Goal: Task Accomplishment & Management: Use online tool/utility

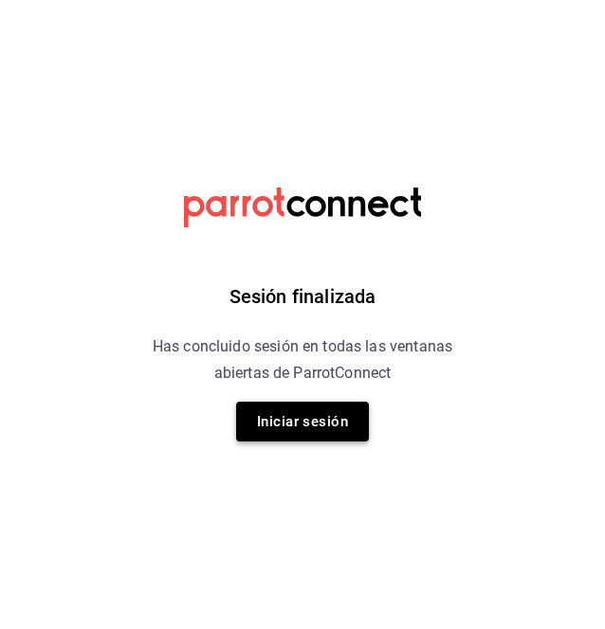
click at [290, 426] on button "Iniciar sesión" at bounding box center [302, 422] width 133 height 40
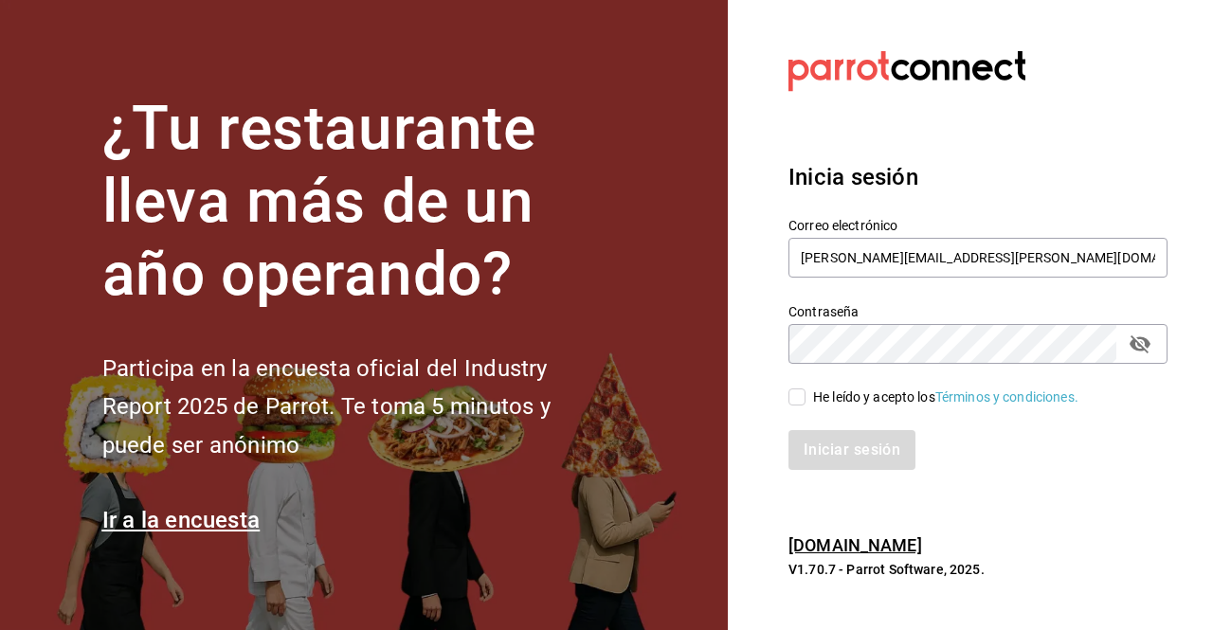
click at [604, 395] on input "He leído y acepto los Términos y condiciones." at bounding box center [797, 397] width 17 height 17
checkbox input "true"
click at [604, 457] on button "Iniciar sesión" at bounding box center [853, 450] width 129 height 40
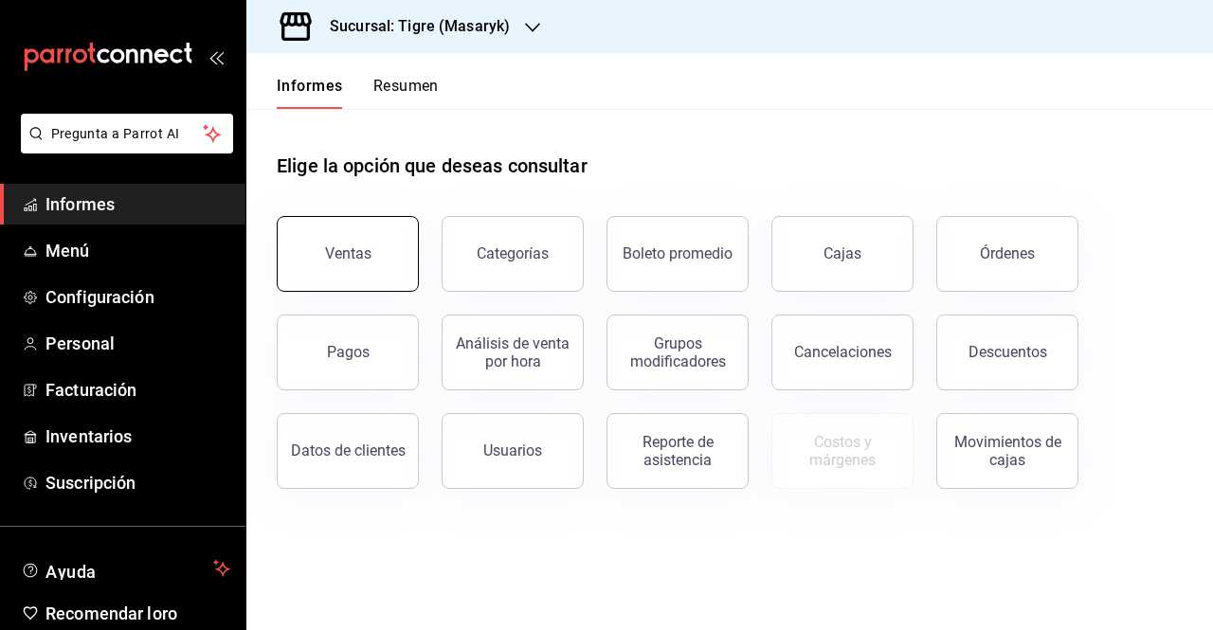
click at [339, 266] on button "Ventas" at bounding box center [348, 254] width 142 height 76
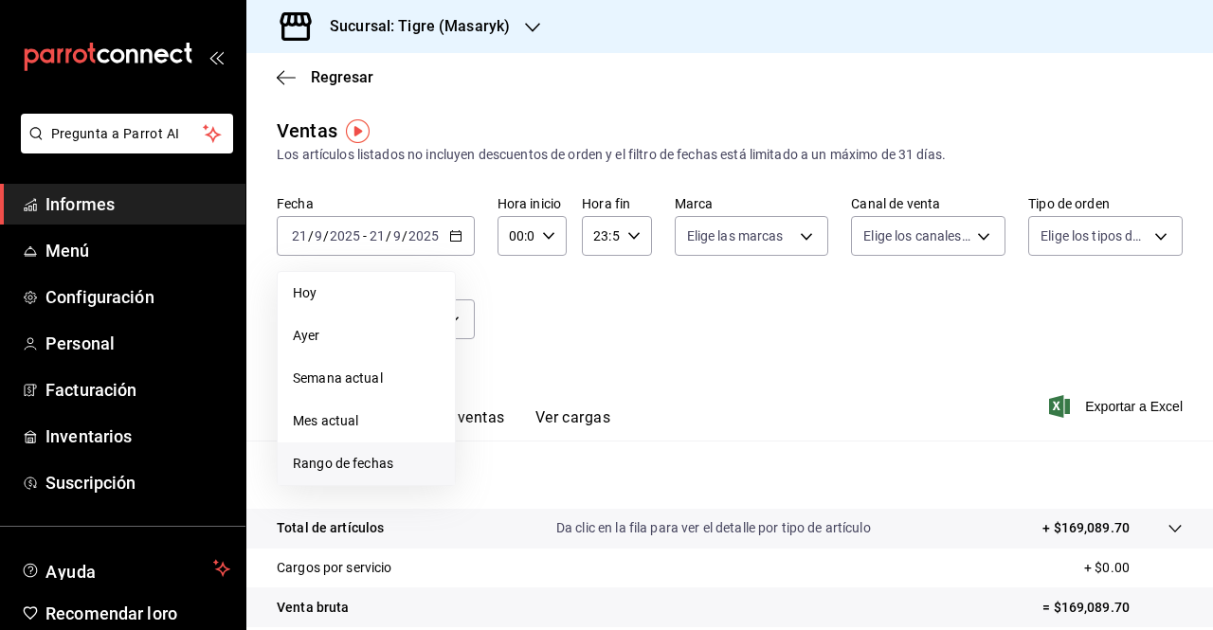
click at [340, 466] on font "Rango de fechas" at bounding box center [343, 463] width 100 height 15
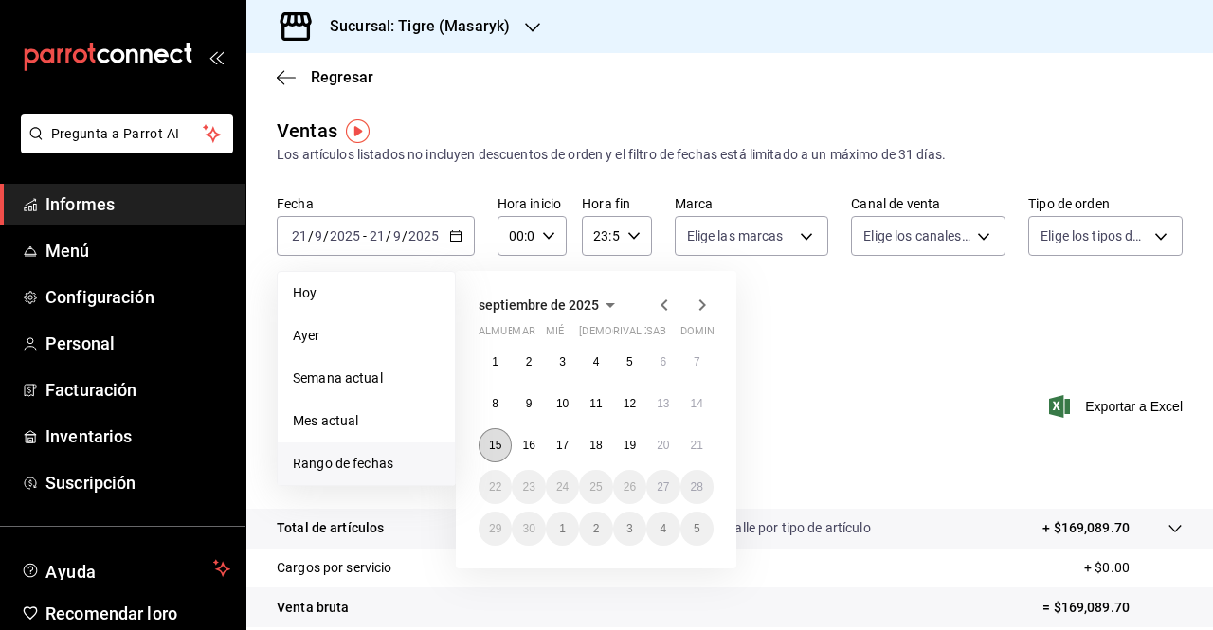
click at [499, 456] on button "15" at bounding box center [495, 445] width 33 height 34
click at [707, 453] on button "21" at bounding box center [696, 445] width 33 height 34
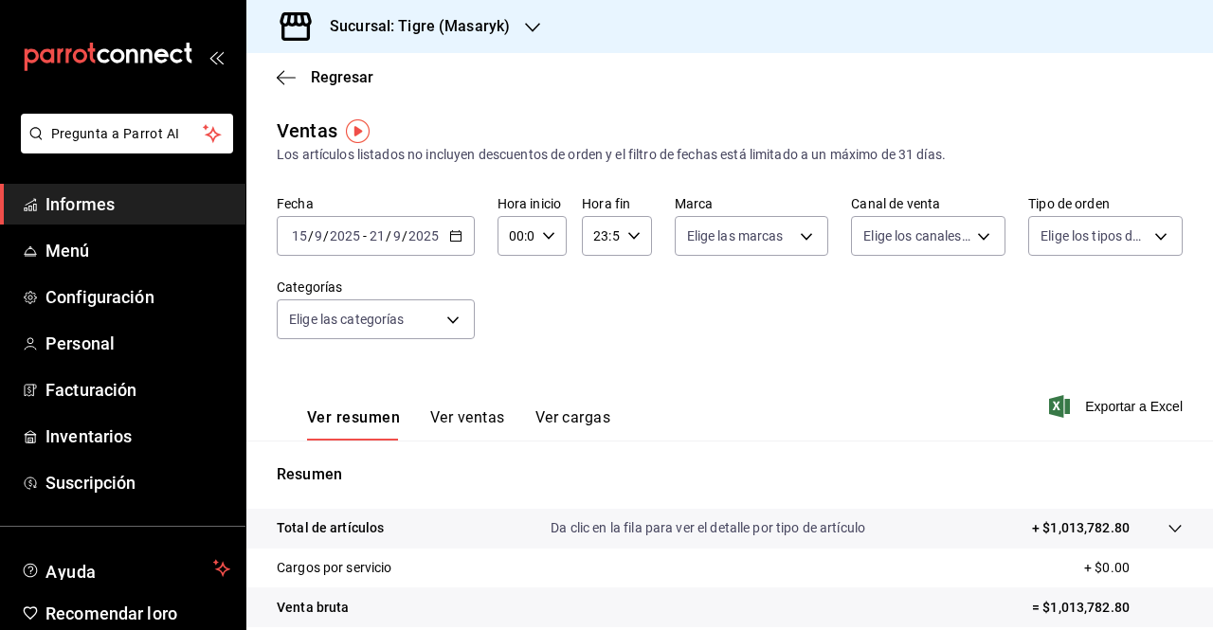
click at [644, 244] on div "23:59 Hora fin" at bounding box center [616, 236] width 69 height 40
click at [542, 274] on div at bounding box center [606, 315] width 1213 height 630
click at [806, 245] on body "Pregunta a Parrot AI Informes Menú Configuración Personal Facturación Inventari…" at bounding box center [606, 315] width 1213 height 630
click at [770, 317] on font "Ver todas" at bounding box center [750, 308] width 58 height 15
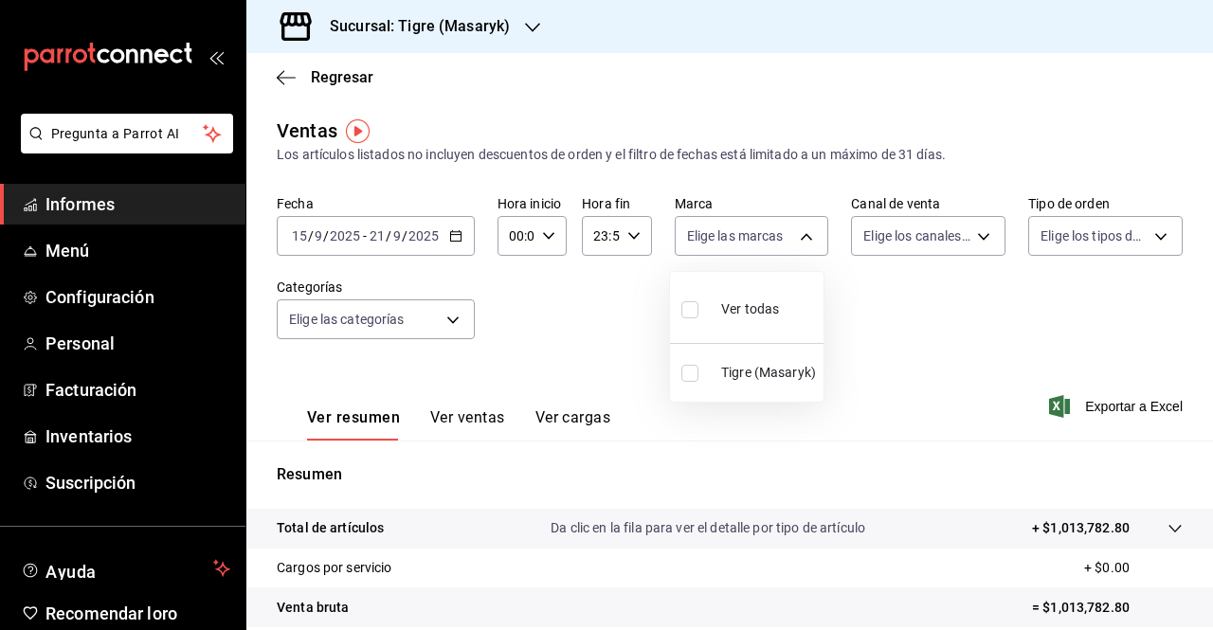
type input "0f86158e-2edf-4eb8-b958-7d07c808eb5c"
checkbox input "true"
click at [966, 227] on div at bounding box center [606, 315] width 1213 height 630
click at [974, 240] on body "Pregunta a Parrot AI Informes Menú Configuración Personal Facturación Inventari…" at bounding box center [606, 315] width 1213 height 630
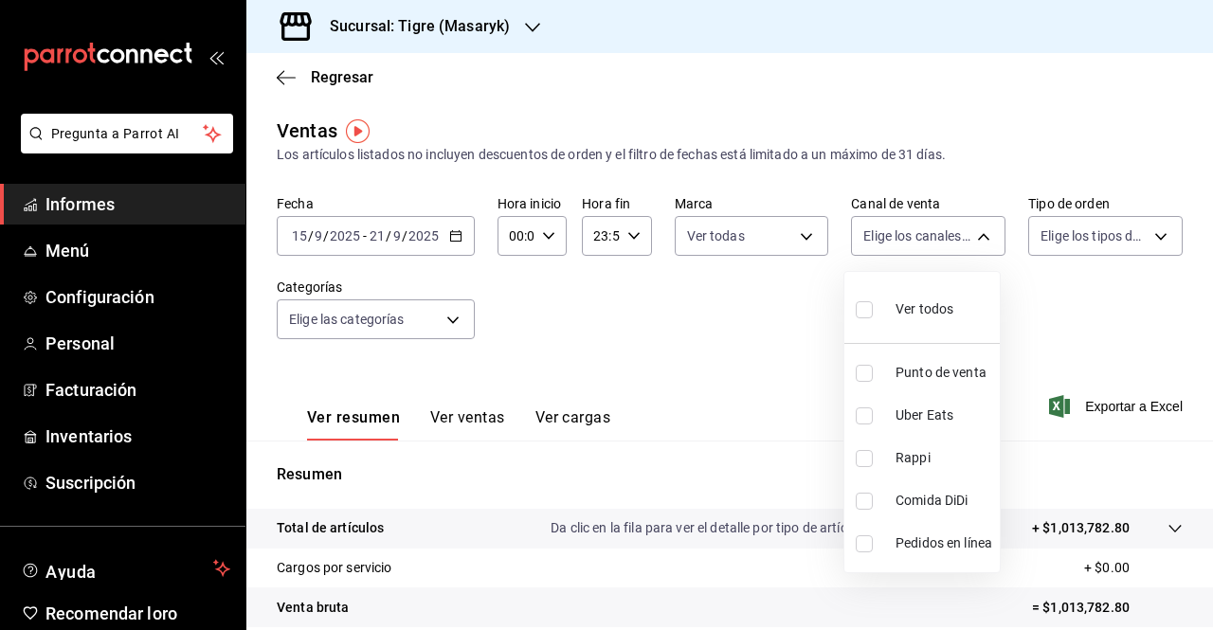
click at [901, 315] on font "Ver todos" at bounding box center [925, 308] width 58 height 15
type input "PARROT,UBER_EATS,RAPPI,DIDI_FOOD,ONLINE"
checkbox input "true"
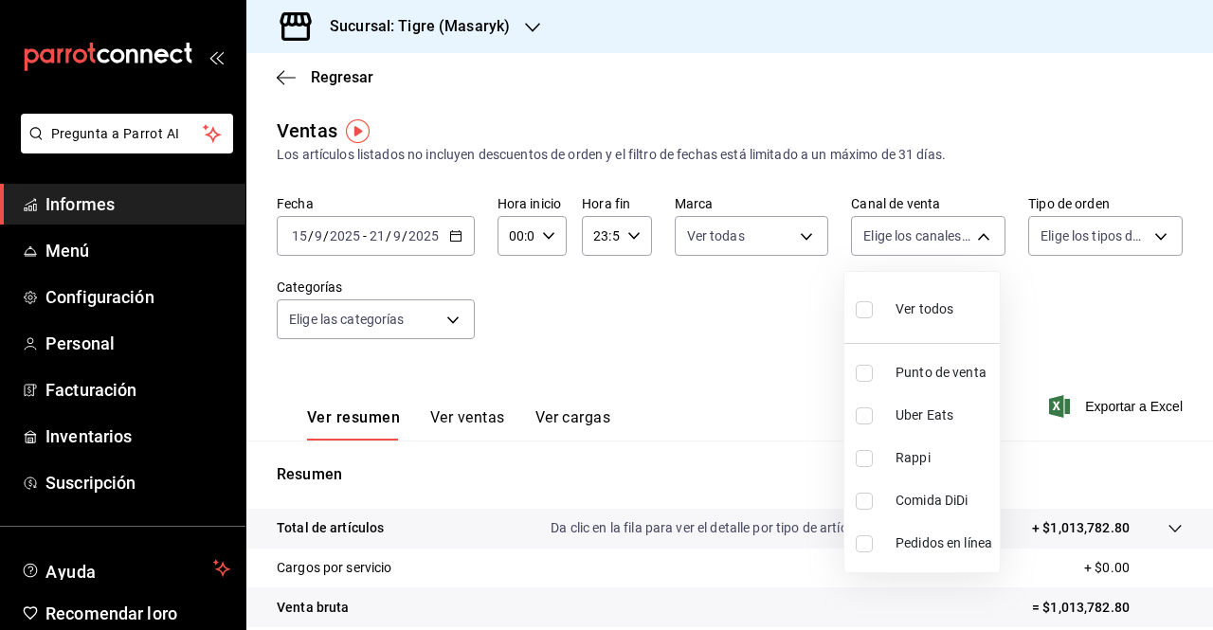
checkbox input "true"
click at [1147, 236] on div at bounding box center [606, 315] width 1213 height 630
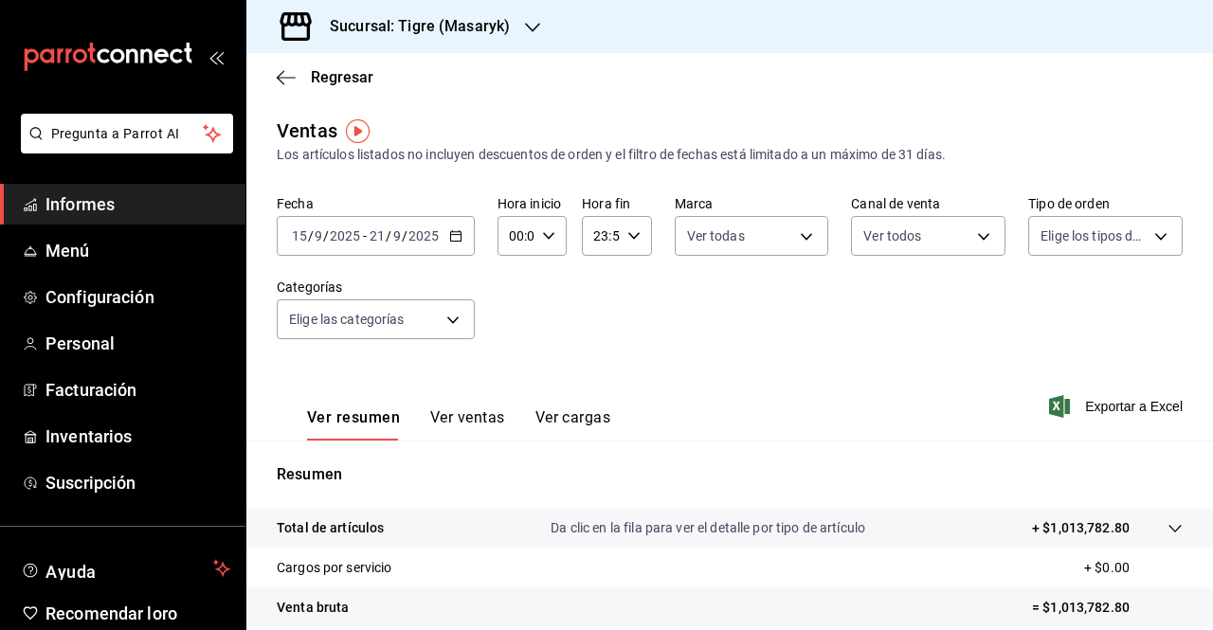
click at [1169, 240] on div "Ventas Los artículos listados no incluyen descuentos de orden y el filtro de fe…" at bounding box center [729, 498] width 967 height 762
click at [1149, 240] on body "Pregunta a Parrot AI Informes Menú Configuración Personal Facturación Inventari…" at bounding box center [606, 315] width 1213 height 630
click at [1105, 307] on font "Ver todos" at bounding box center [1098, 308] width 58 height 15
type input "055f9661-bd08-44a8-b190-ece87b7249e5,EXTERNAL"
checkbox input "true"
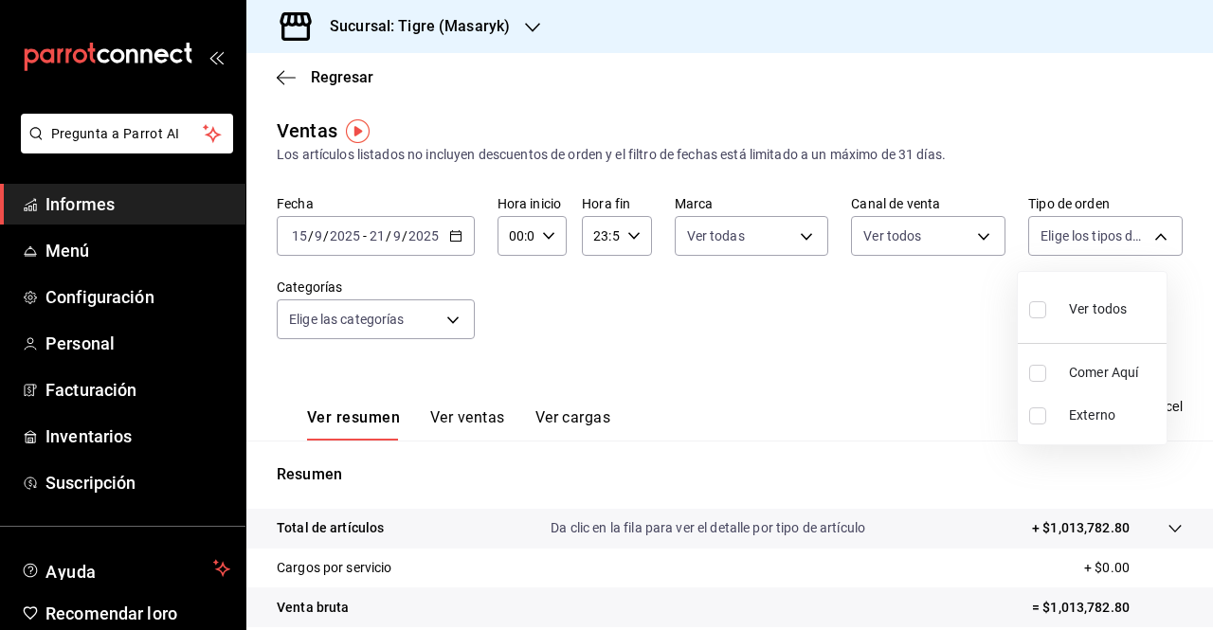
checkbox input "true"
click at [453, 327] on div at bounding box center [606, 315] width 1213 height 630
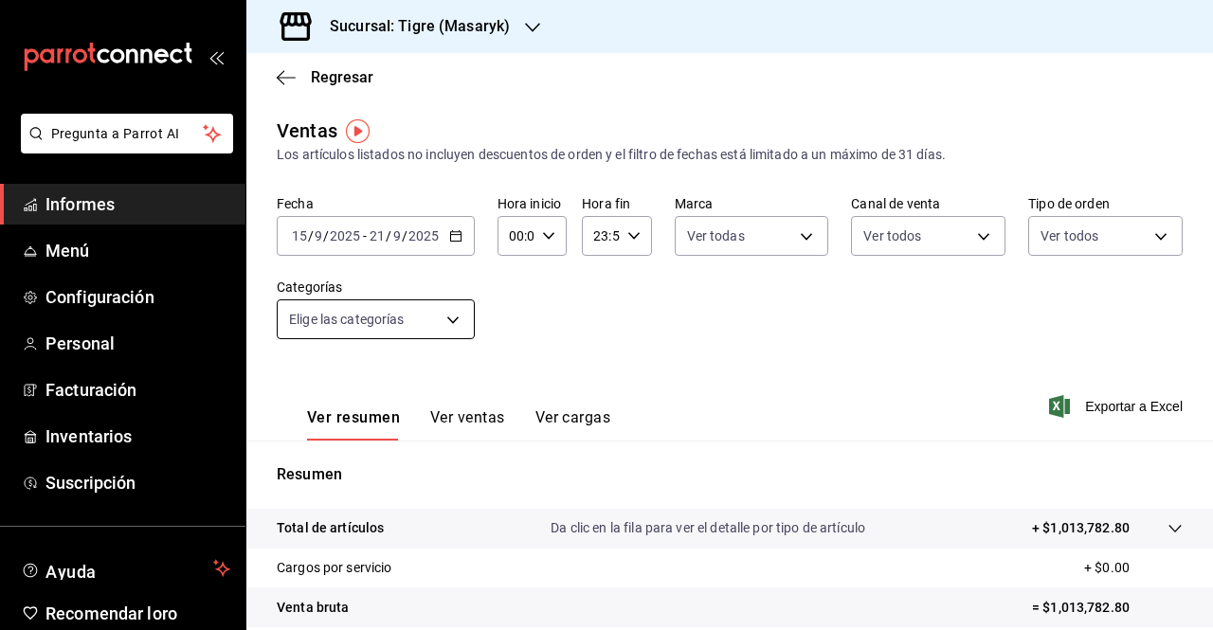
click at [451, 324] on body "Pregunta a Parrot AI Informes Menú Configuración Personal Facturación Inventari…" at bounding box center [606, 315] width 1213 height 630
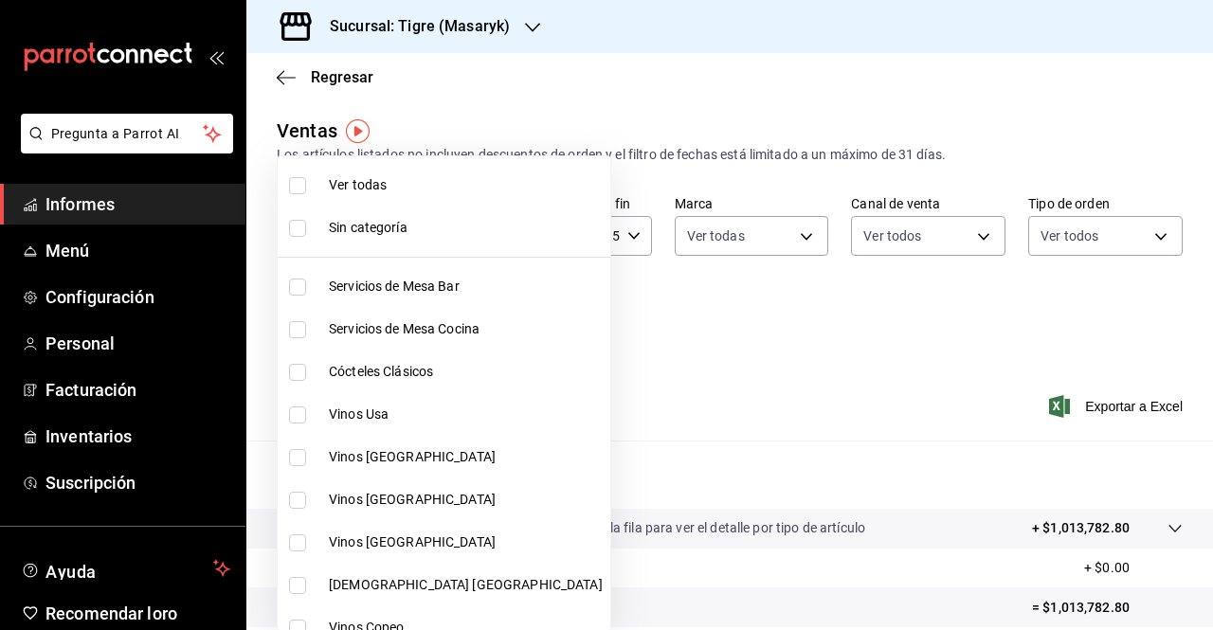
click at [397, 177] on span "Ver todas" at bounding box center [466, 185] width 274 height 20
type input "7cd27861-1019-4265-ada8-0a6349b72ebc,77c47ebf-2aa7-4ca3-900f-d4e8133ed13d,d84ff…"
checkbox input "true"
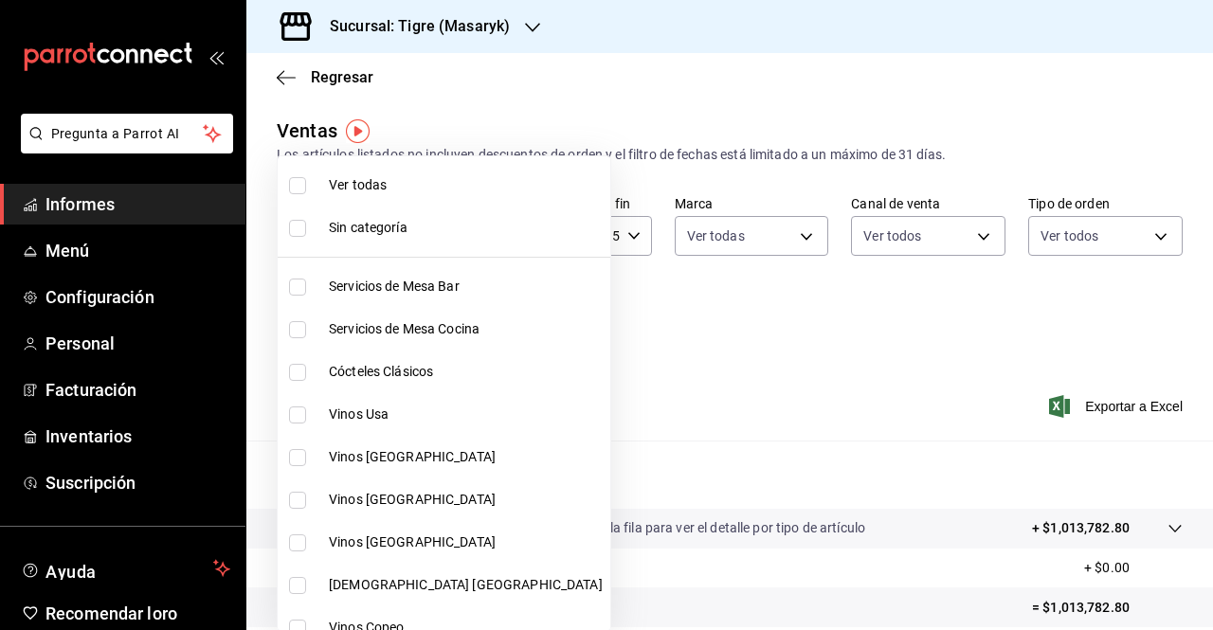
checkbox input "true"
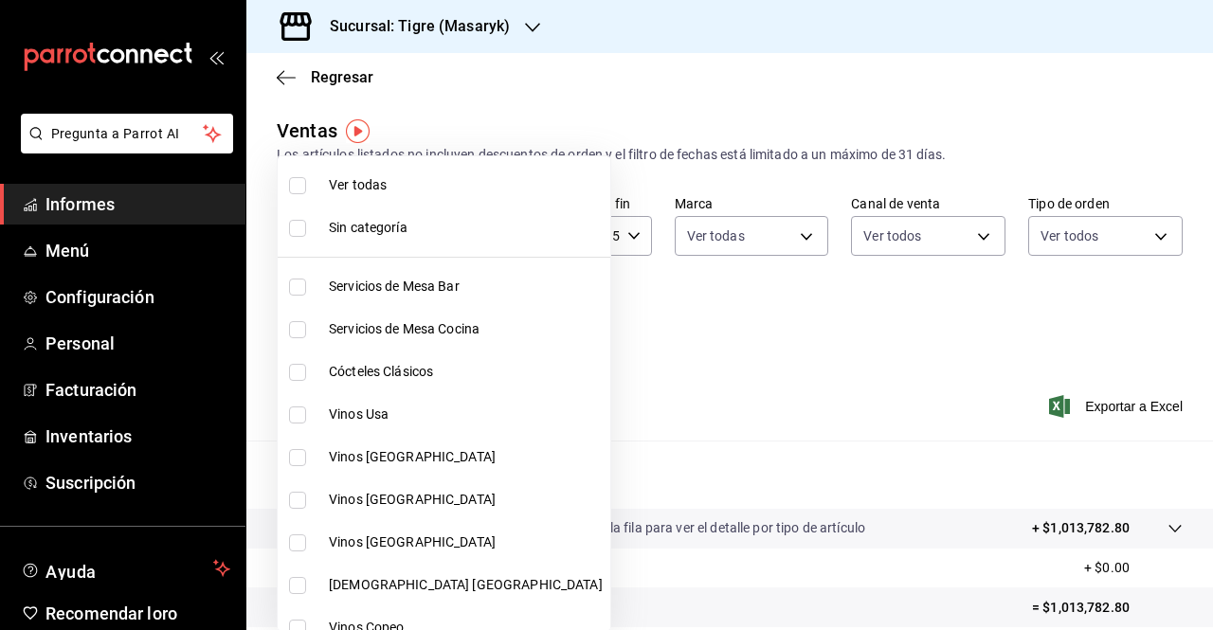
checkbox input "true"
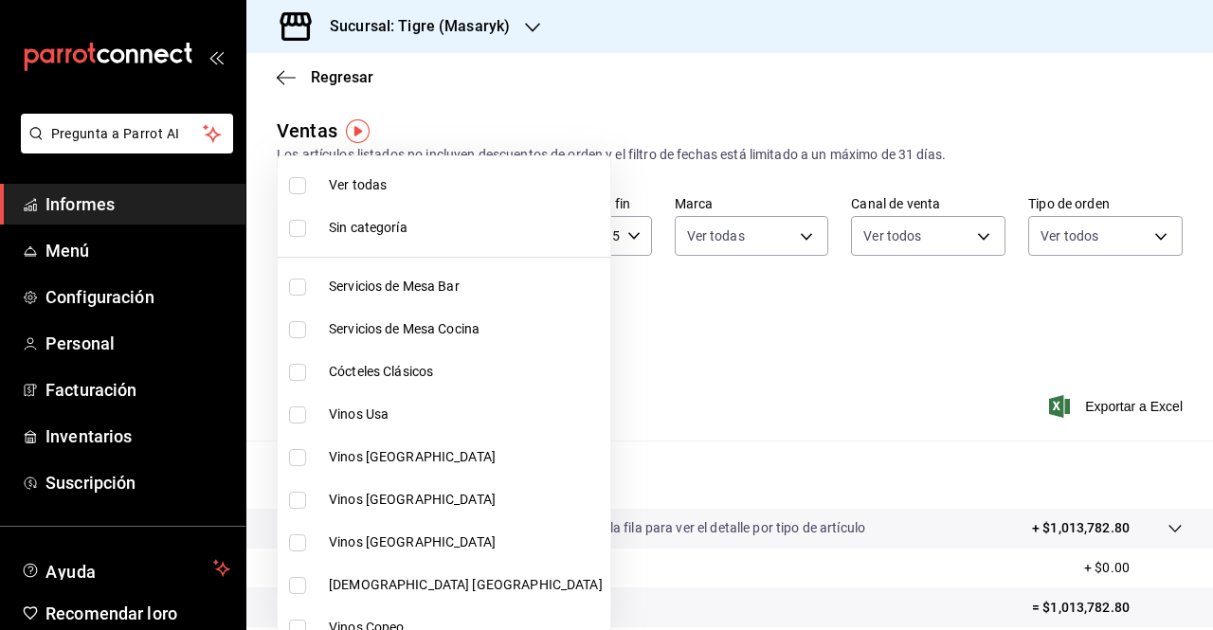
checkbox input "true"
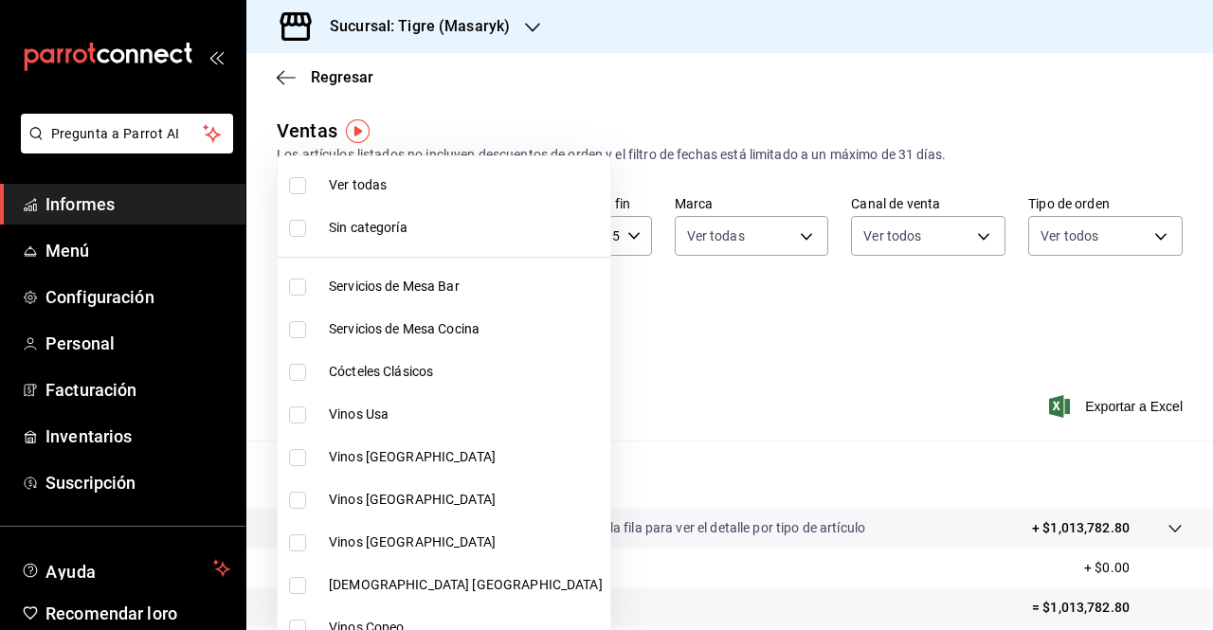
checkbox input "true"
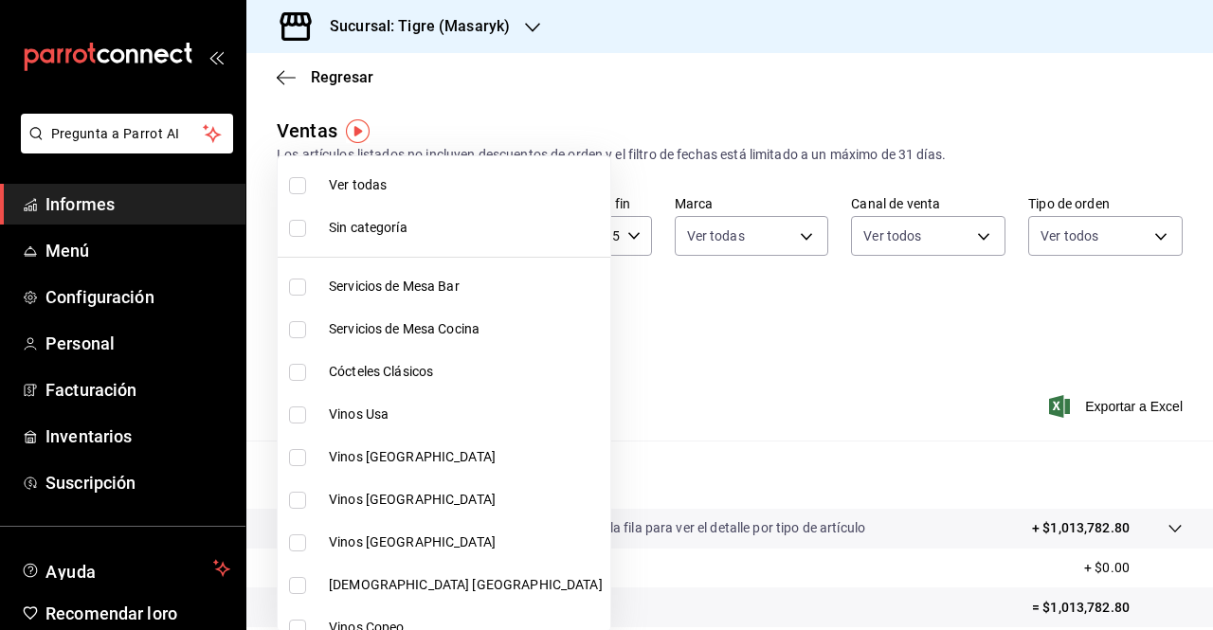
checkbox input "true"
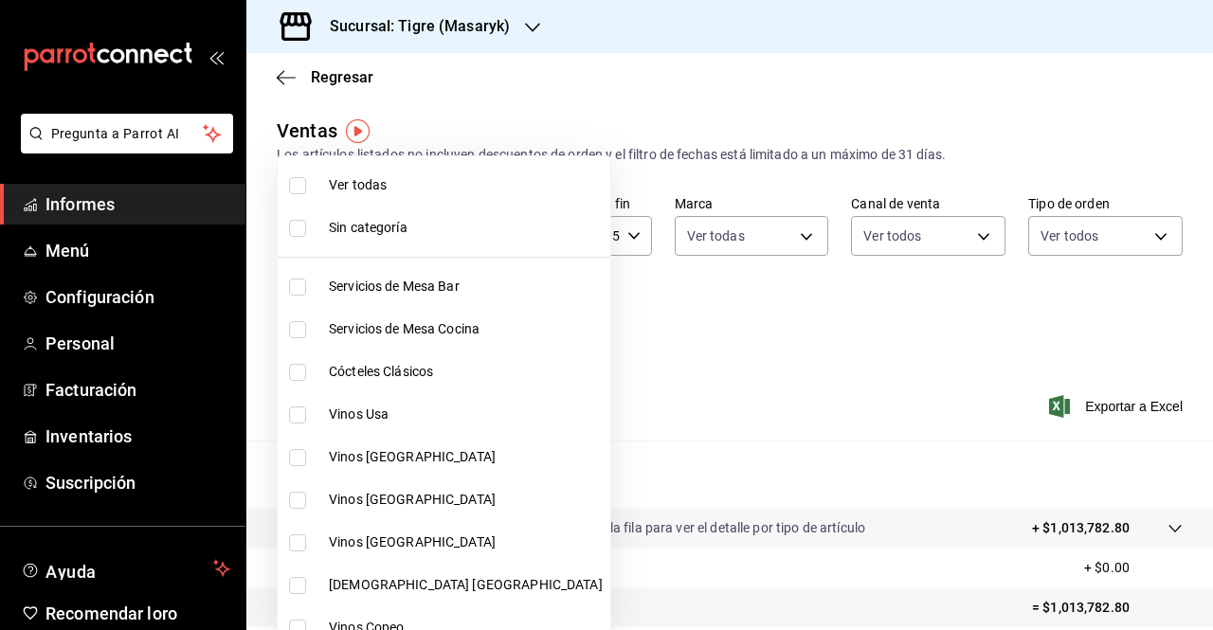
checkbox input "true"
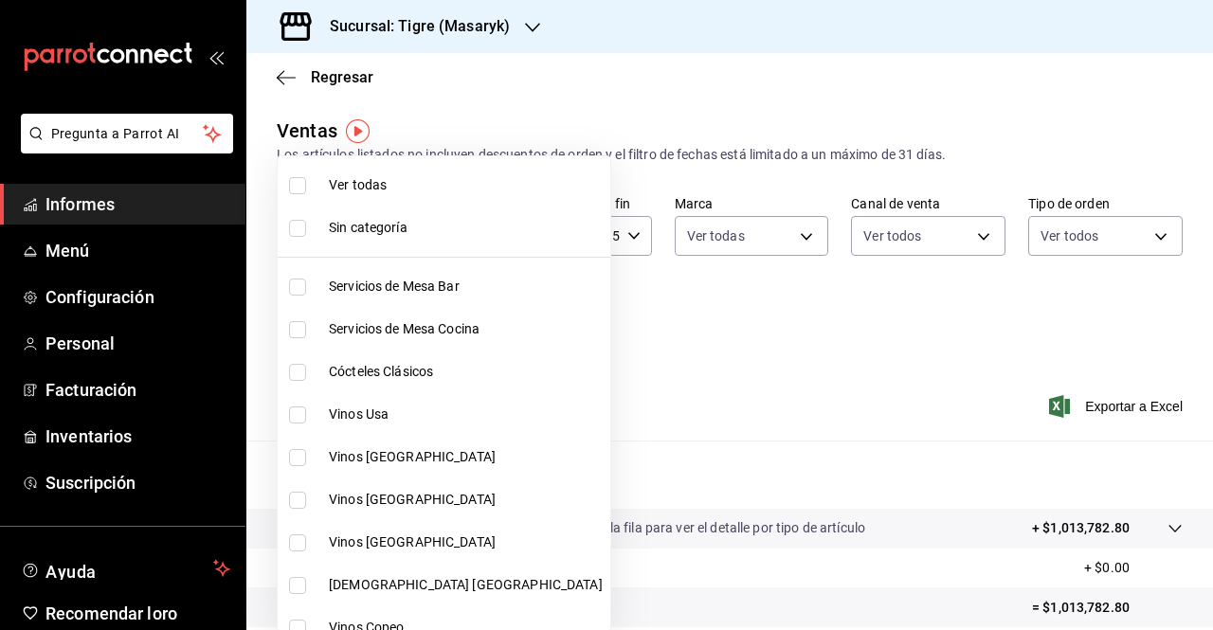
checkbox input "true"
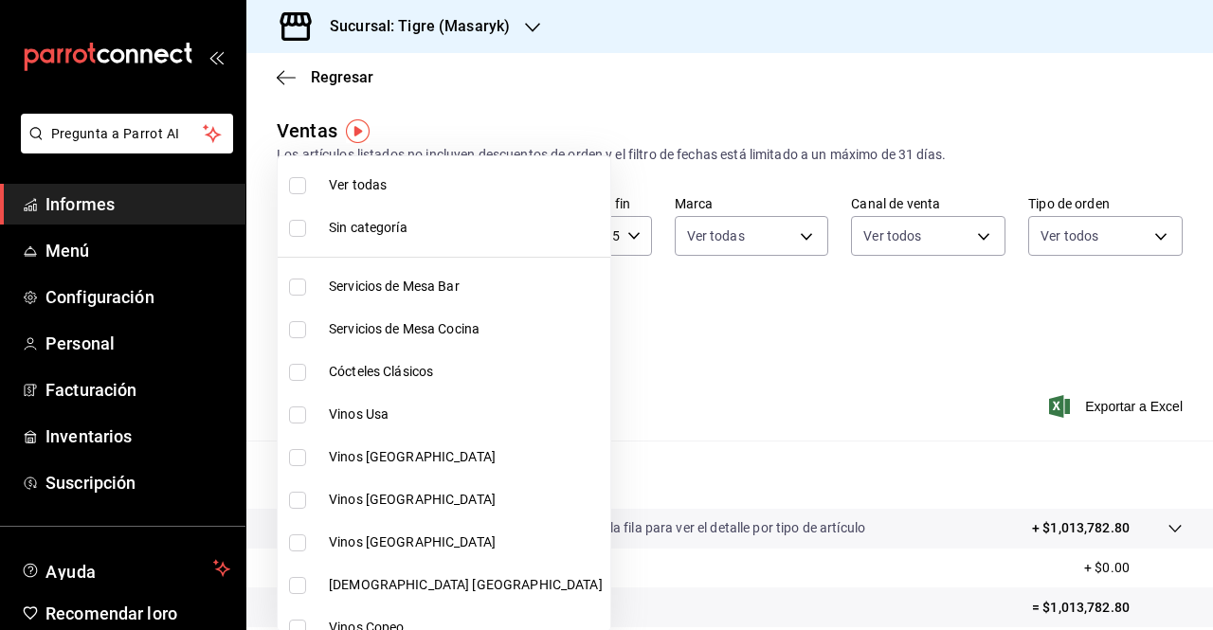
checkbox input "true"
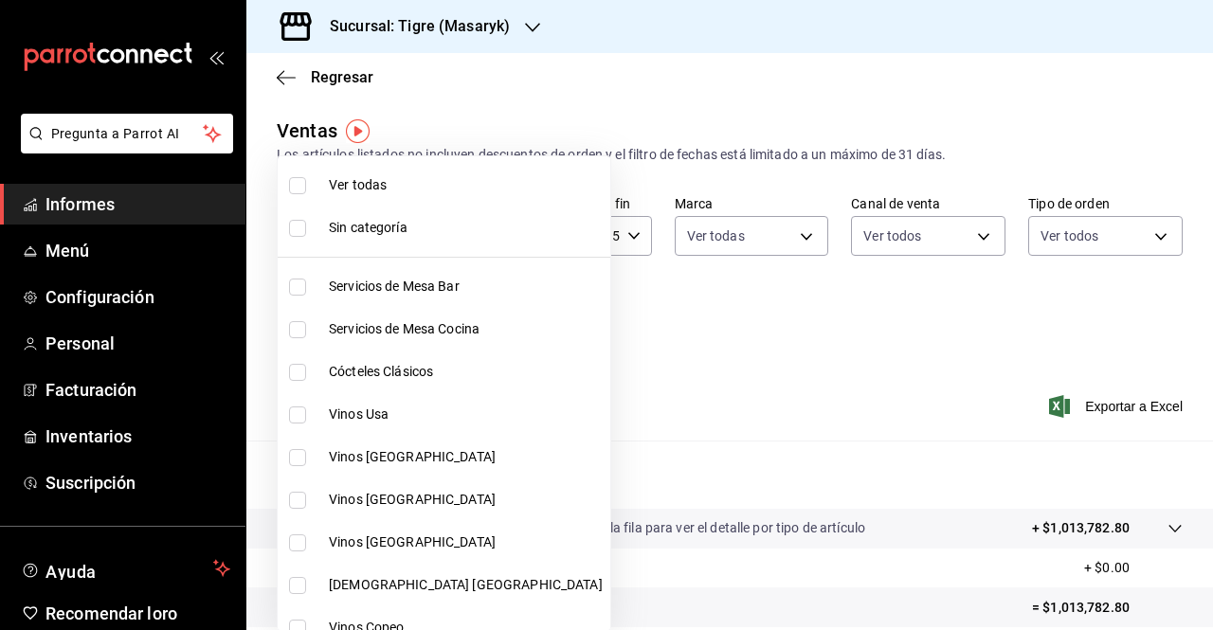
checkbox input "true"
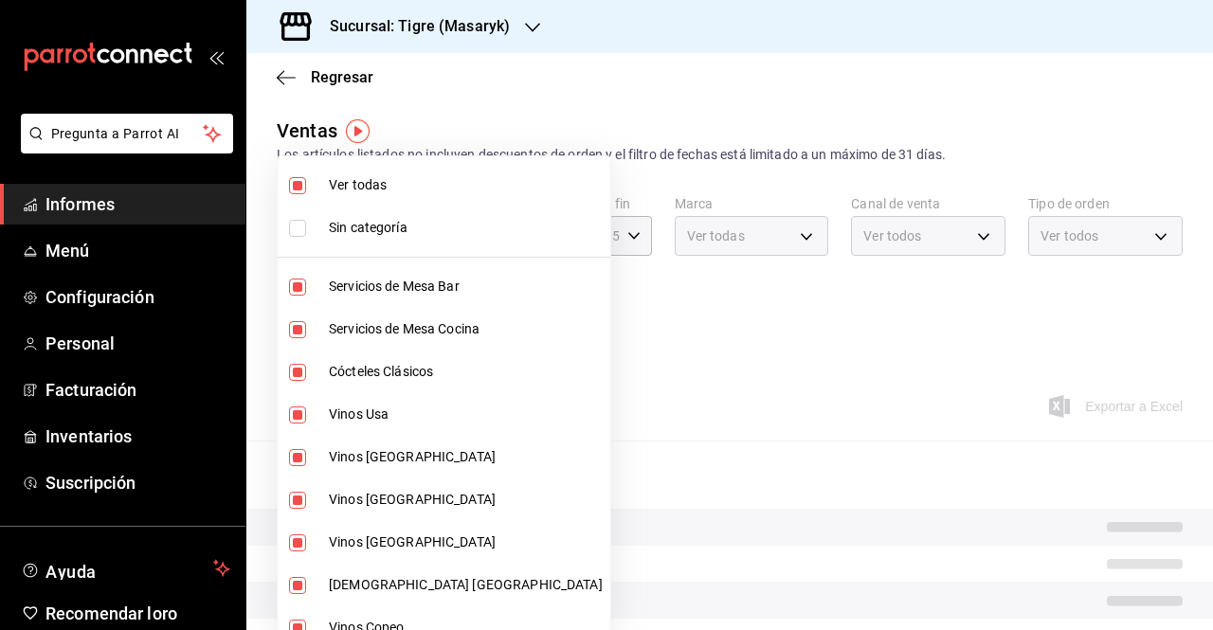
click at [334, 179] on font "Ver todas" at bounding box center [358, 184] width 58 height 15
checkbox input "false"
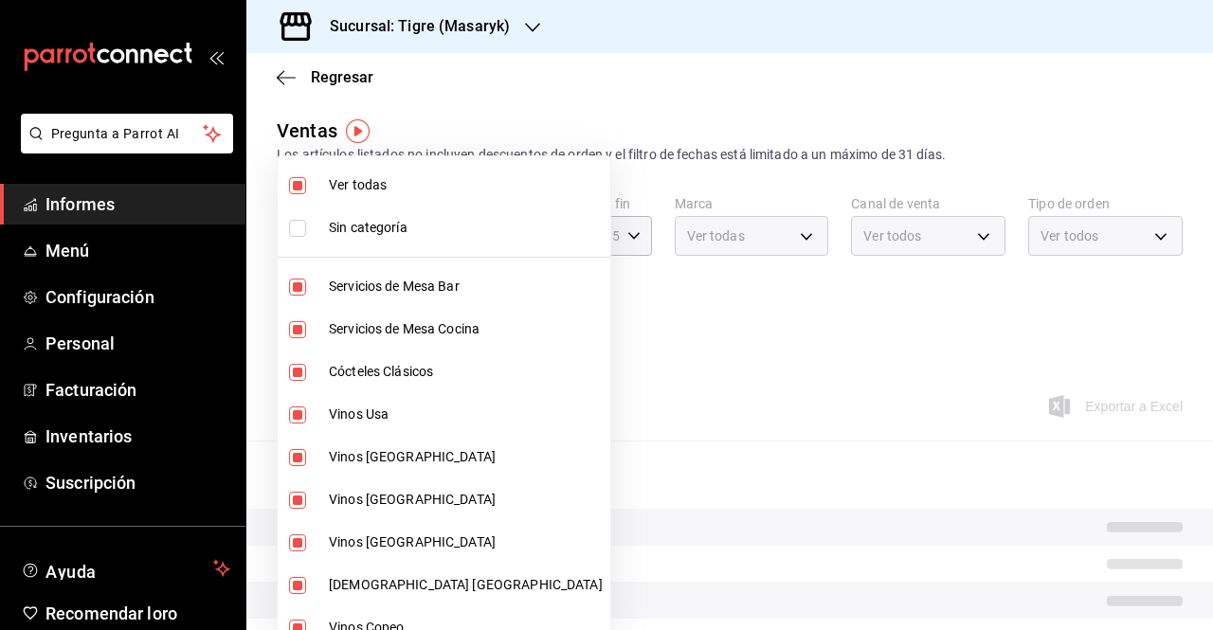
checkbox input "false"
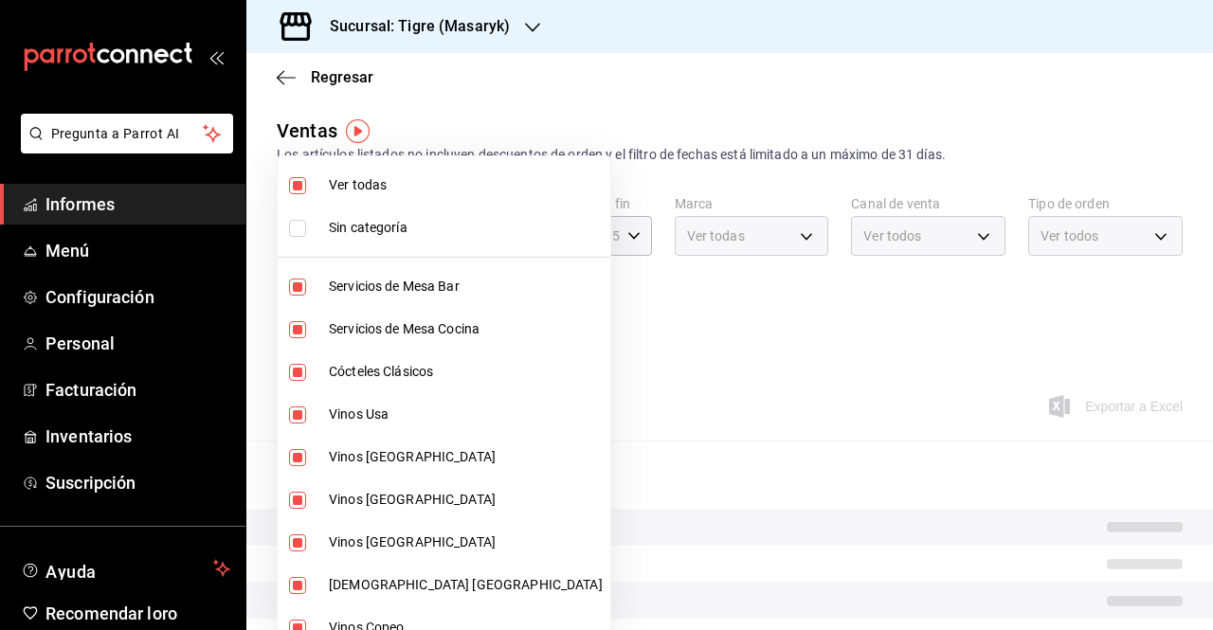
checkbox input "false"
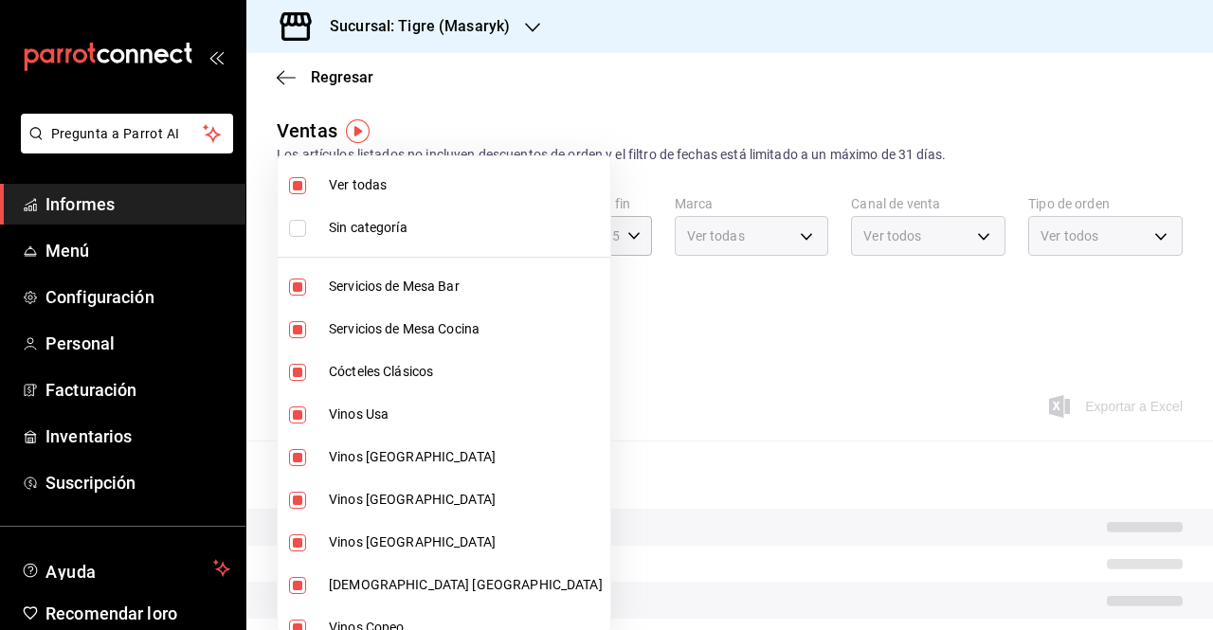
checkbox input "false"
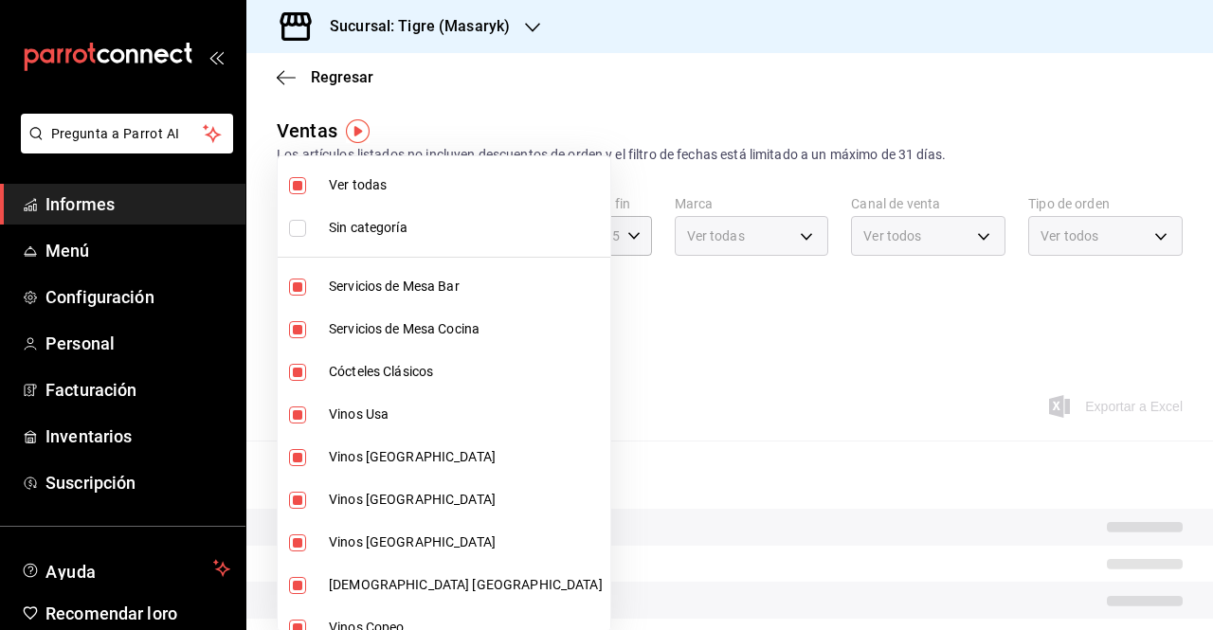
checkbox input "false"
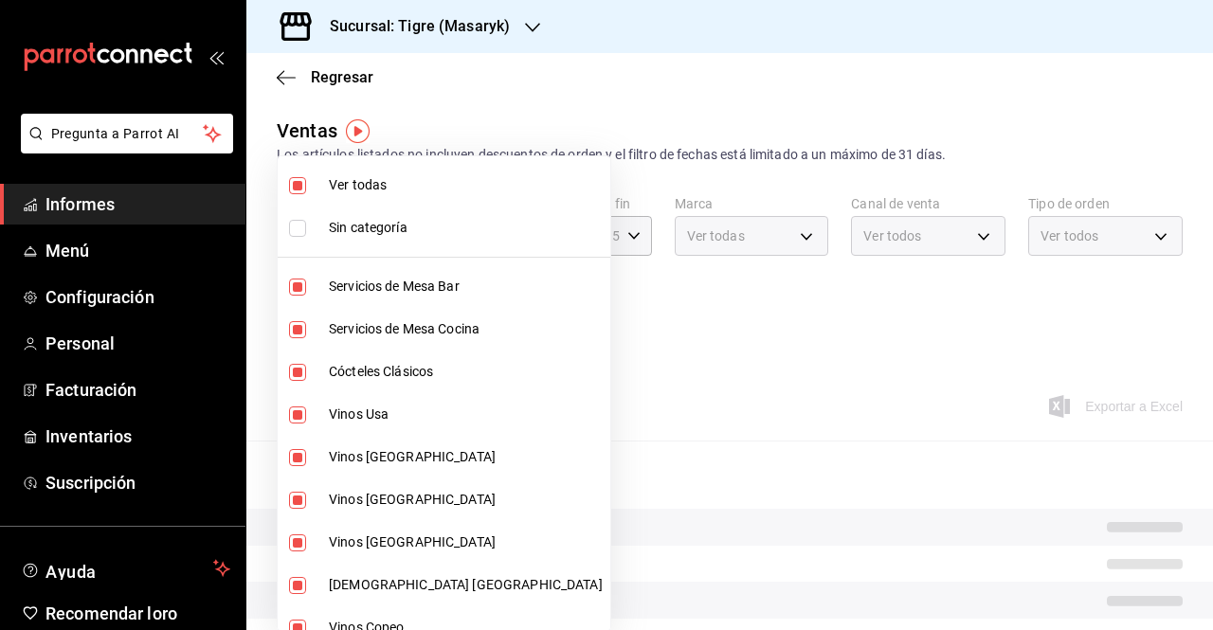
checkbox input "false"
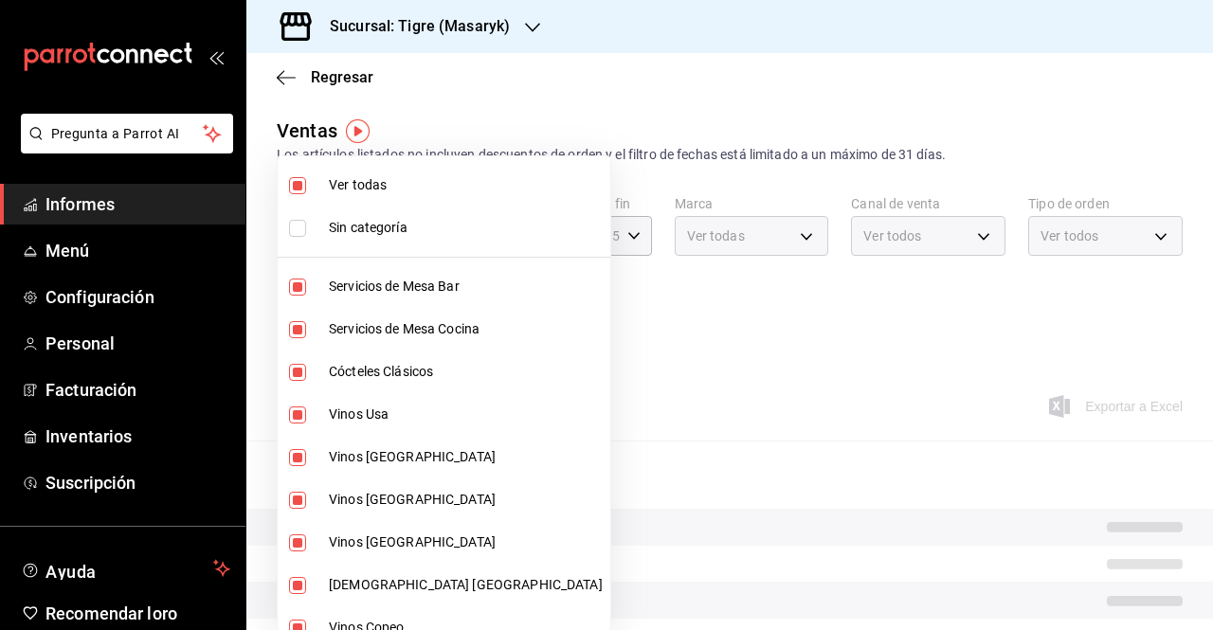
checkbox input "false"
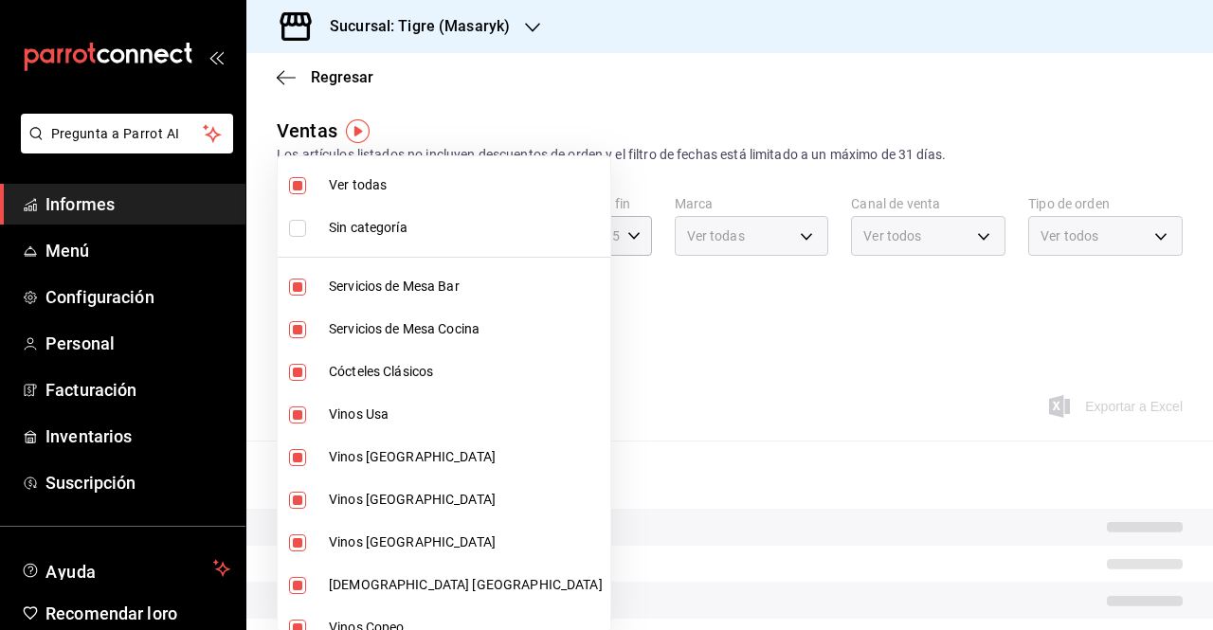
checkbox input "false"
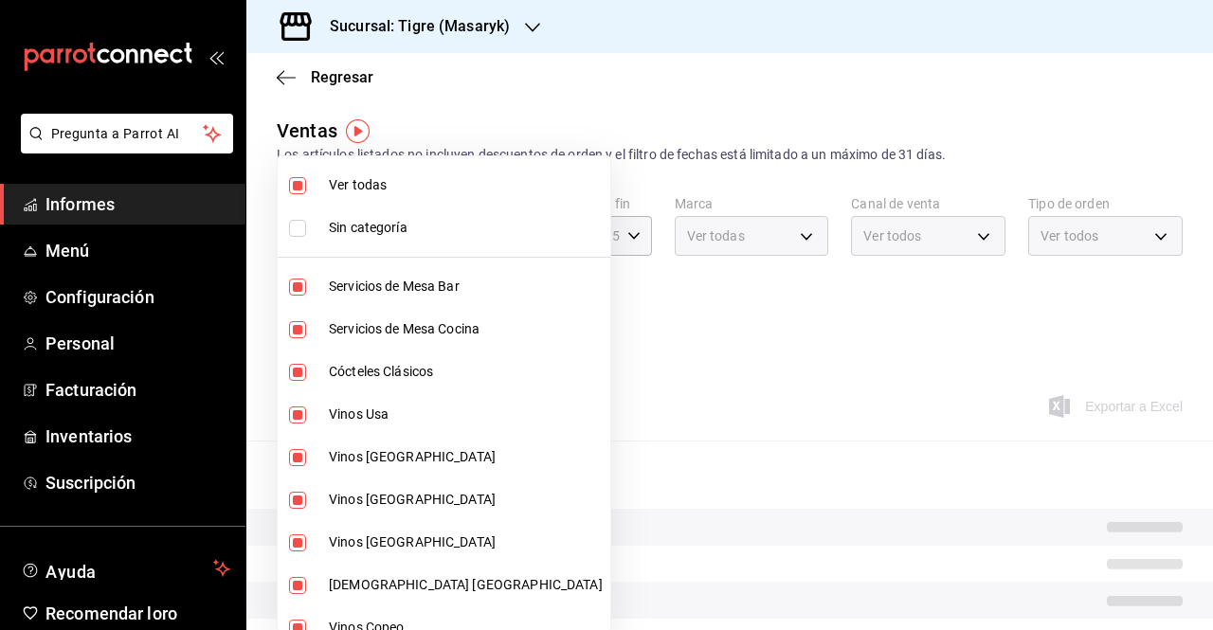
checkbox input "false"
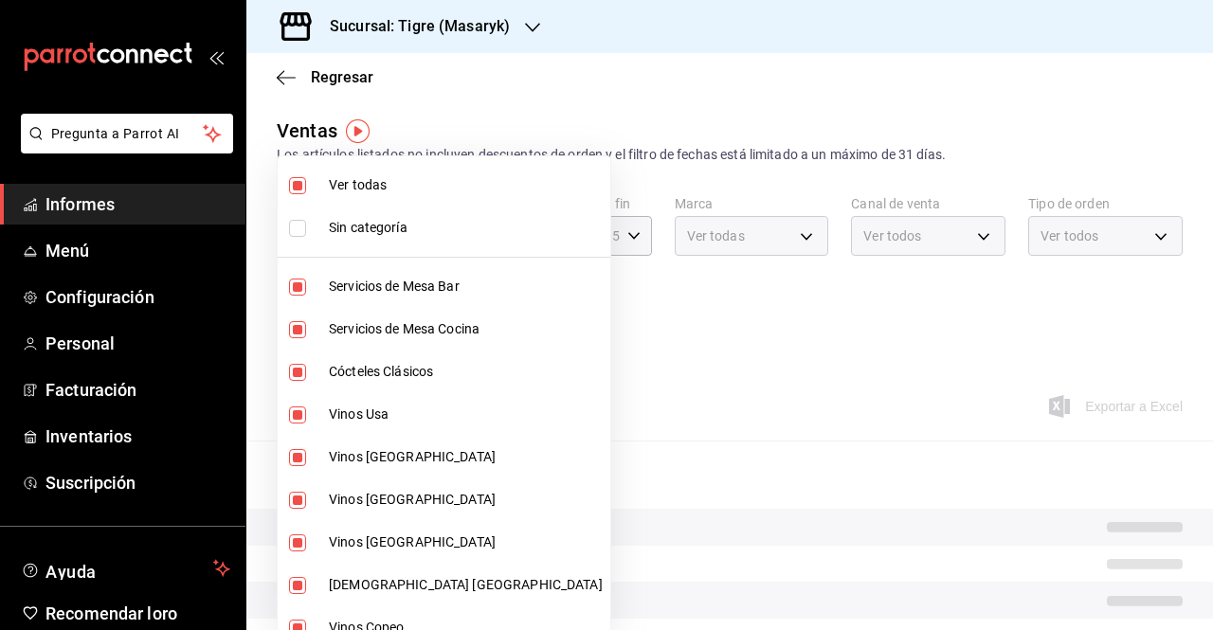
checkbox input "false"
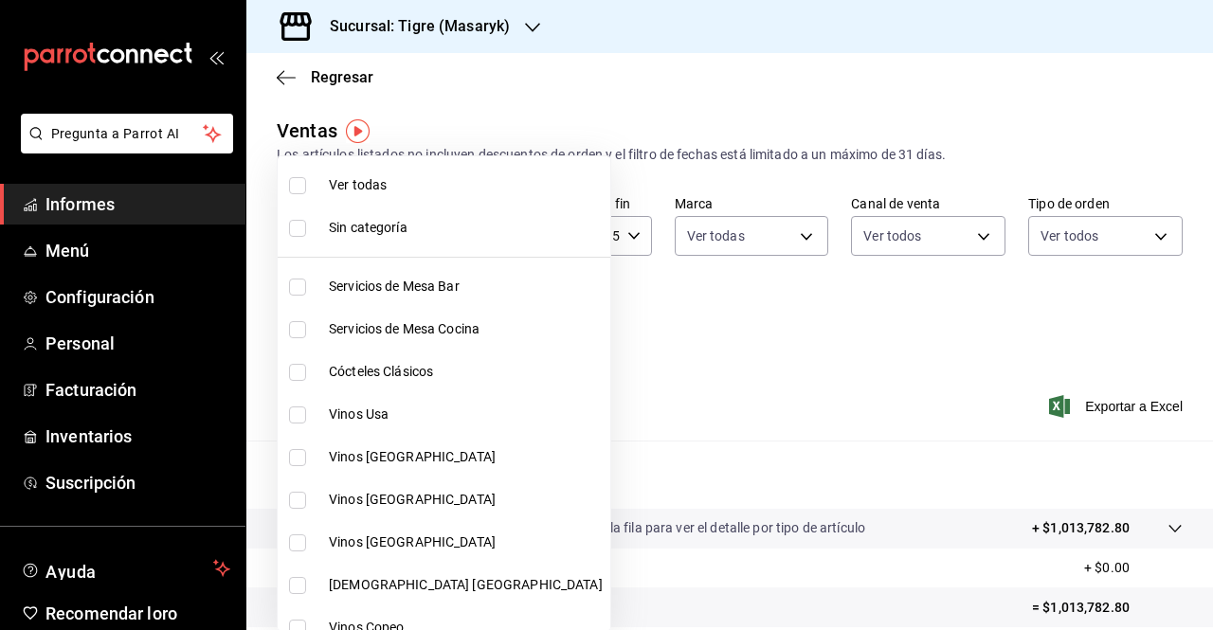
click at [354, 175] on span "Ver todas" at bounding box center [466, 185] width 274 height 20
type input "7cd27861-1019-4265-ada8-0a6349b72ebc,77c47ebf-2aa7-4ca3-900f-d4e8133ed13d,d84ff…"
checkbox input "true"
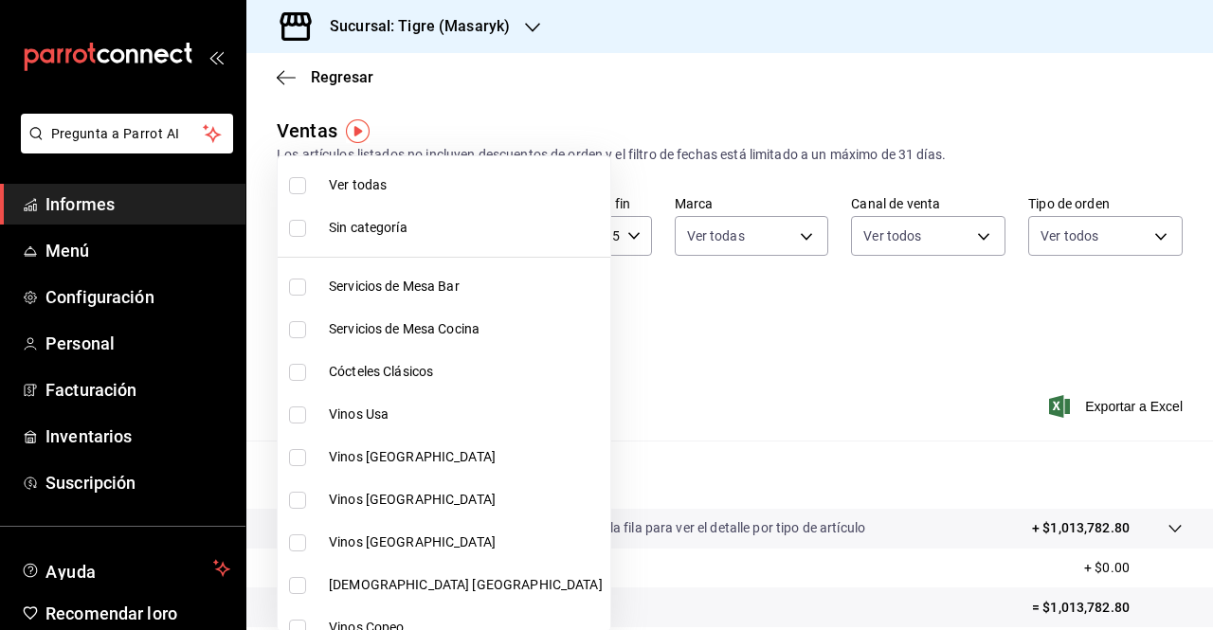
checkbox input "true"
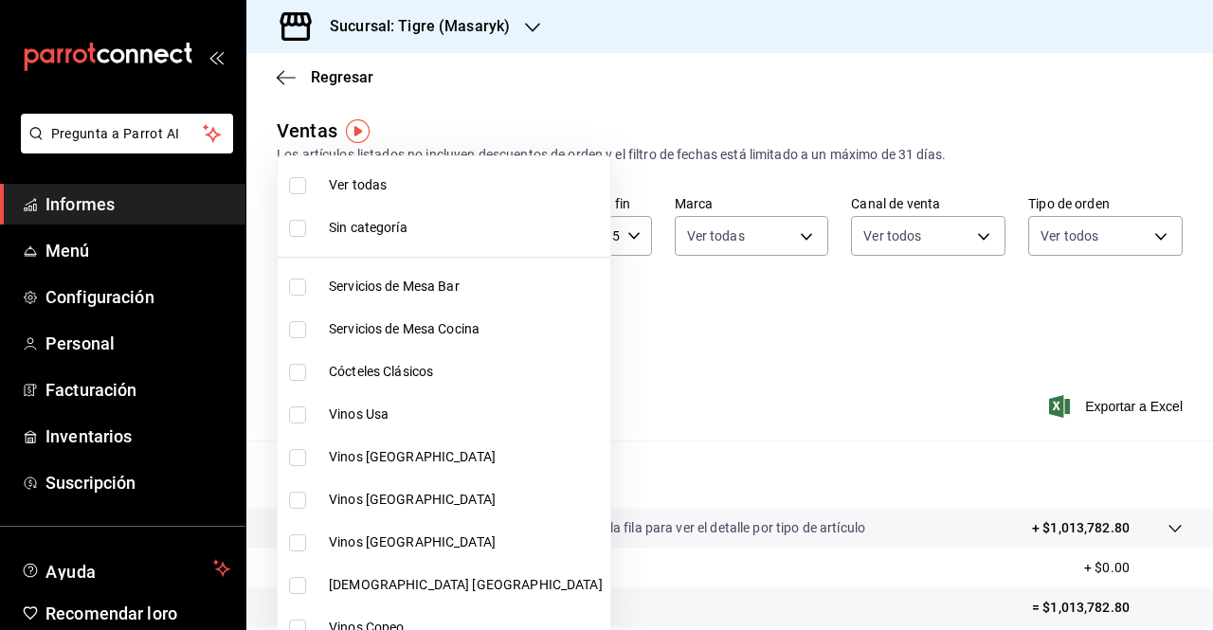
checkbox input "true"
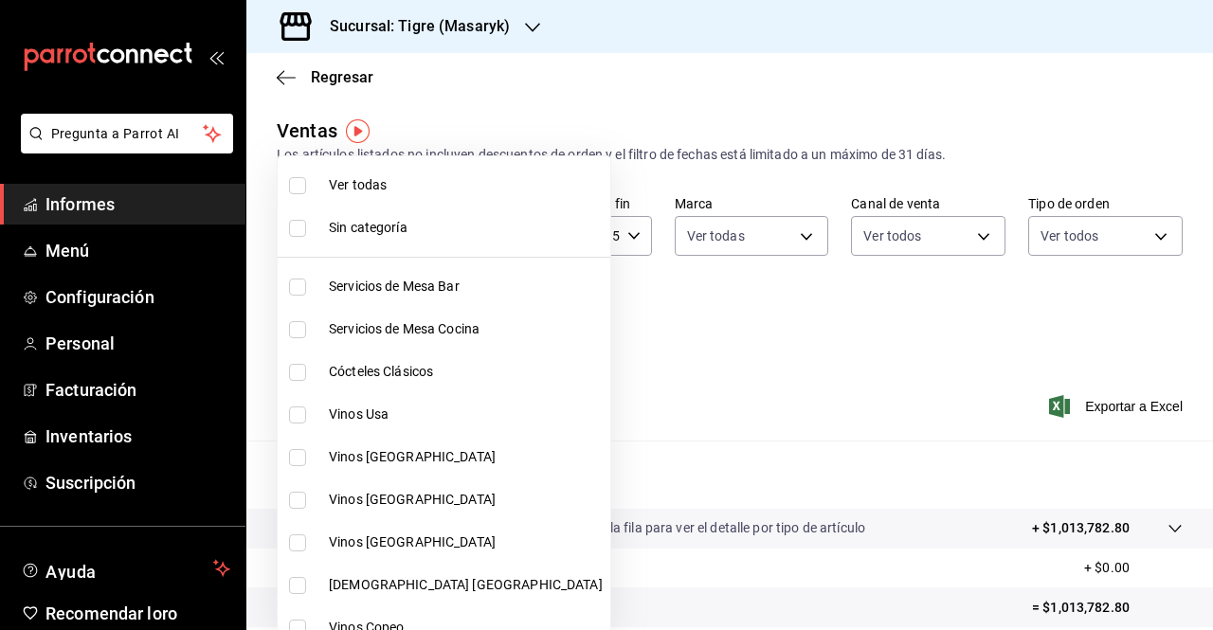
checkbox input "true"
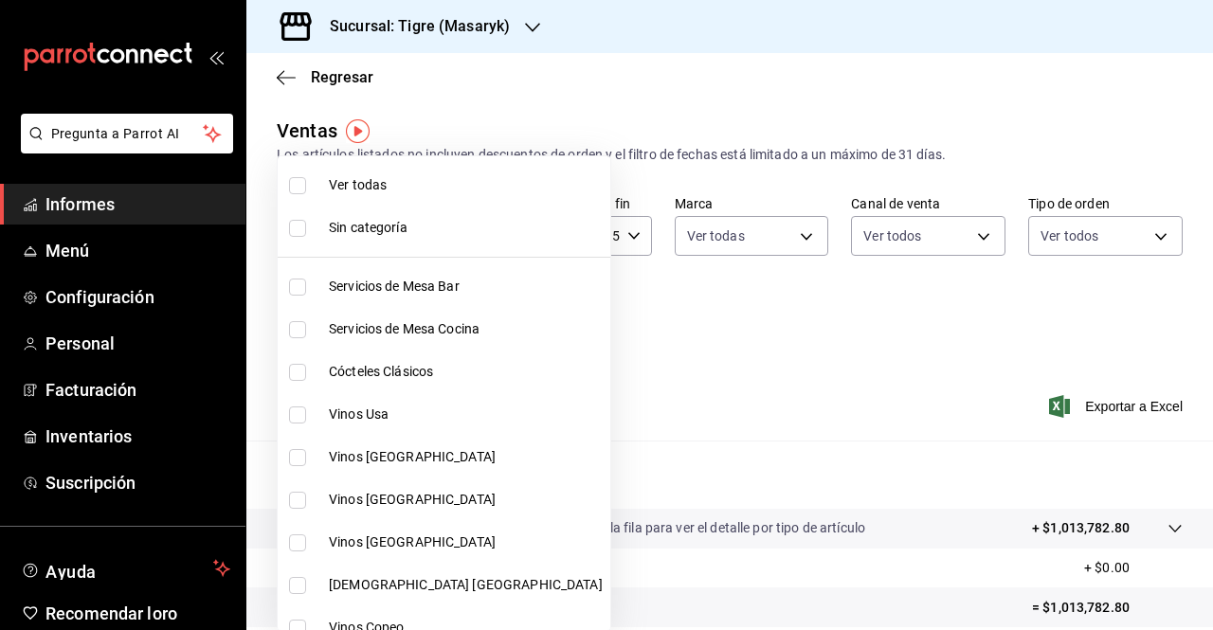
checkbox input "true"
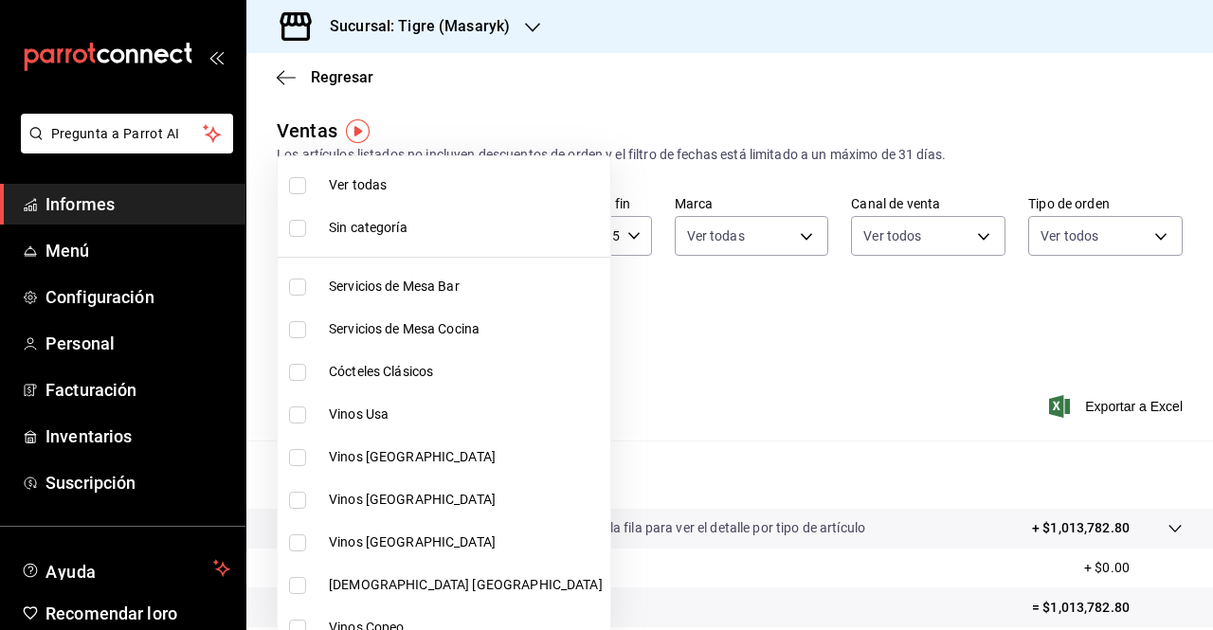
checkbox input "true"
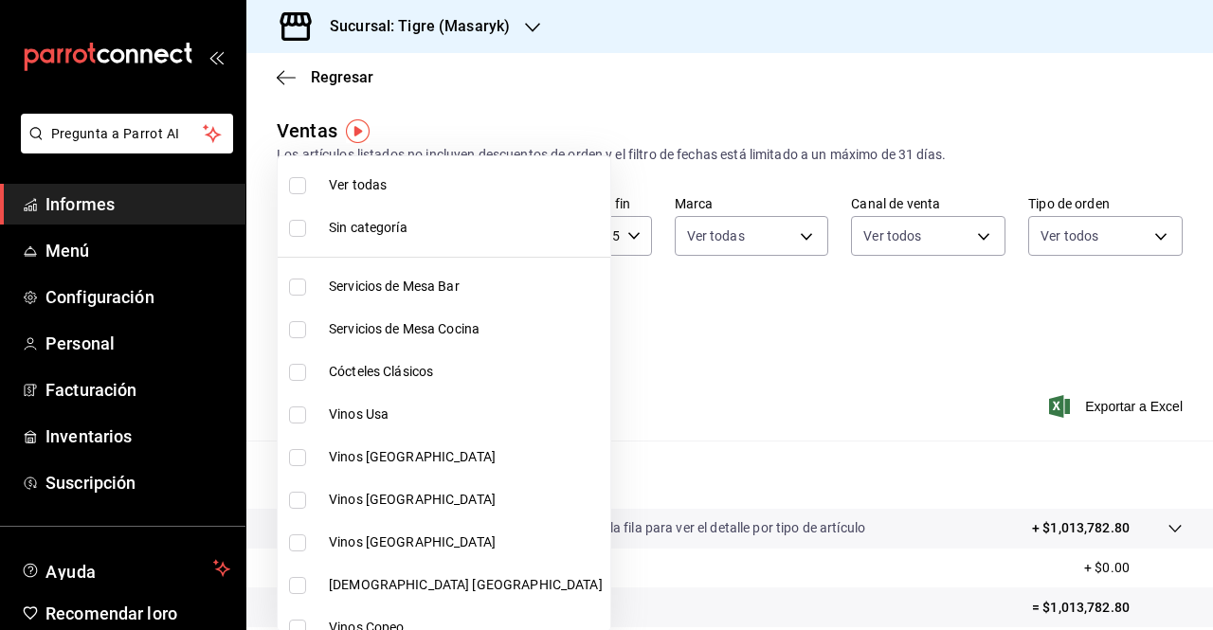
checkbox input "true"
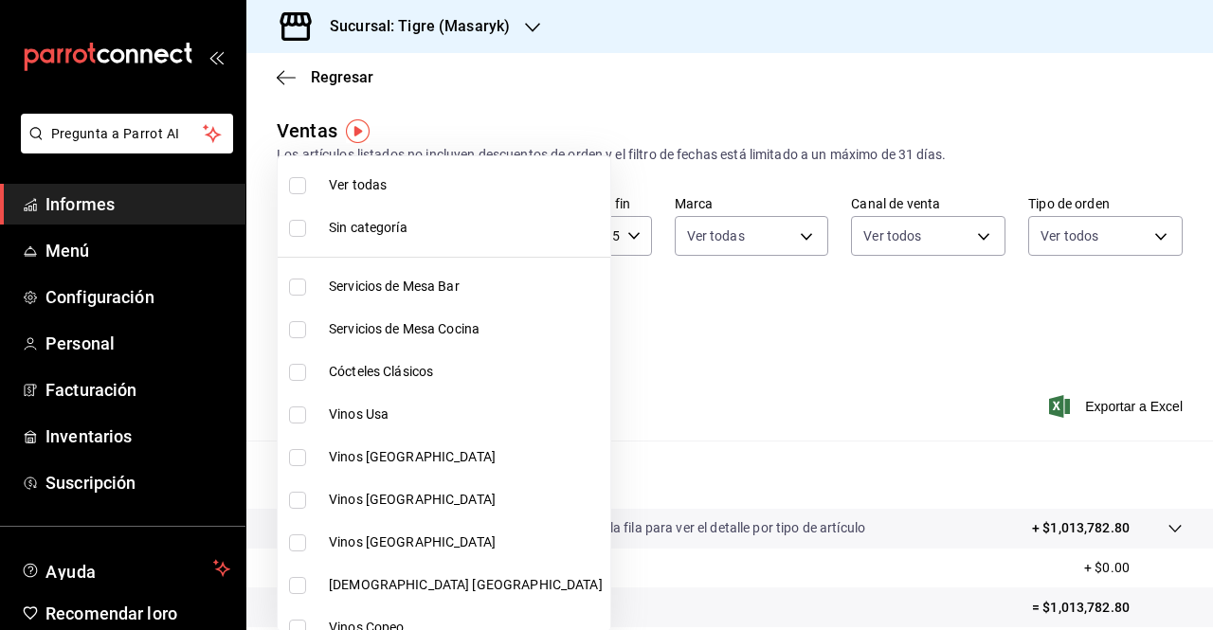
checkbox input "true"
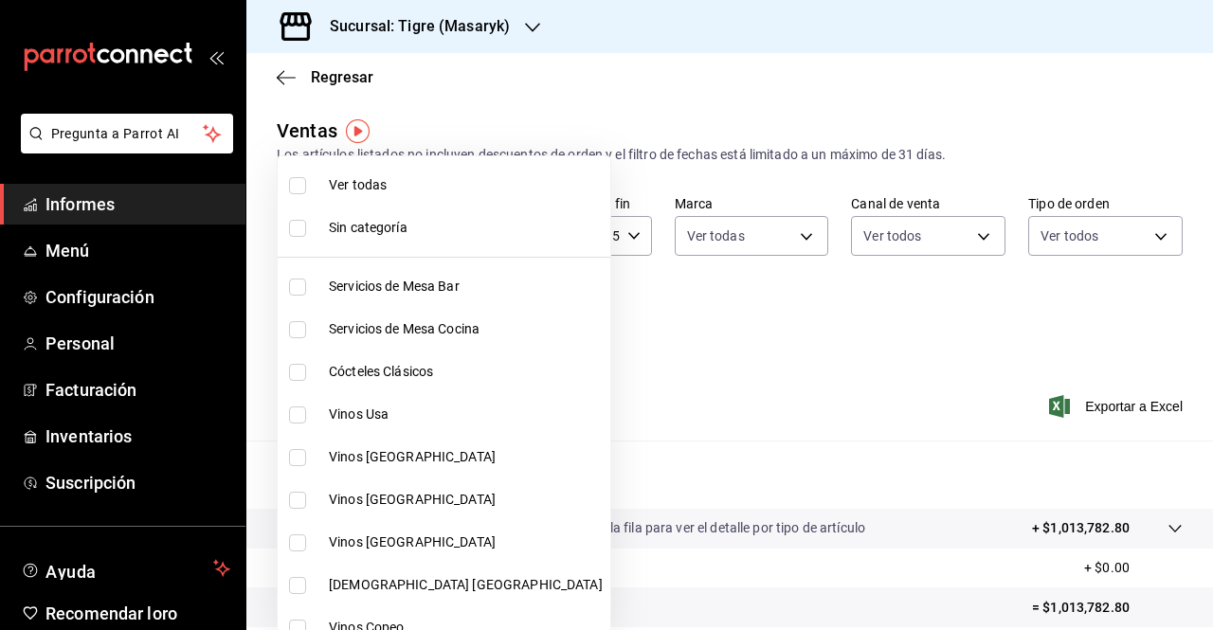
checkbox input "true"
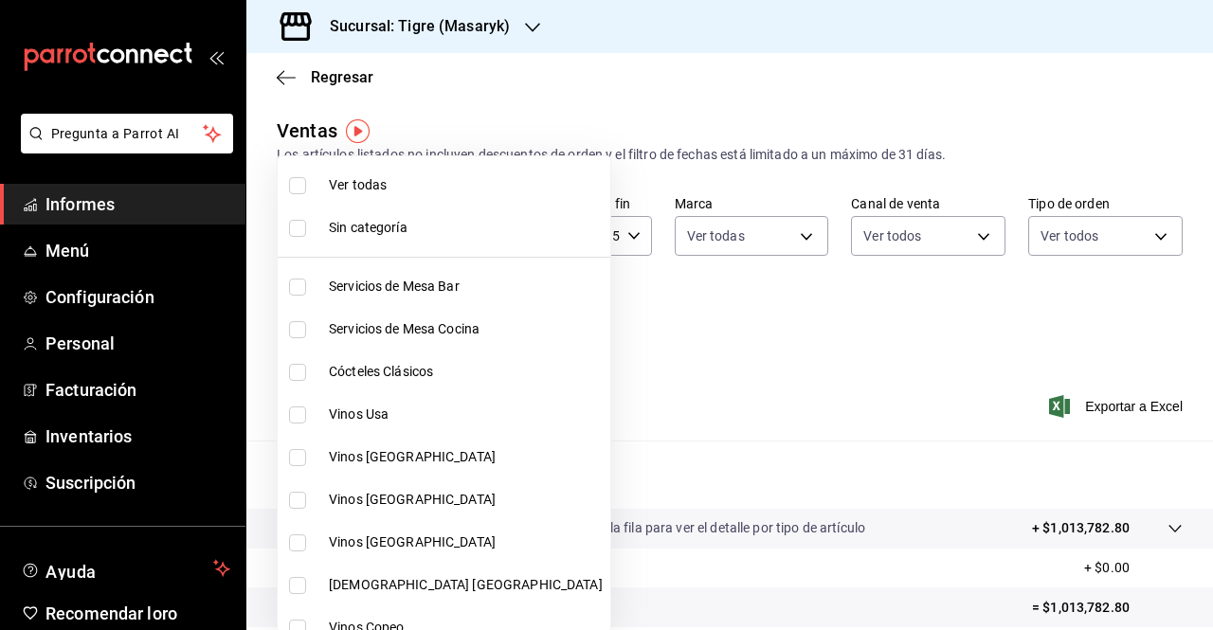
checkbox input "true"
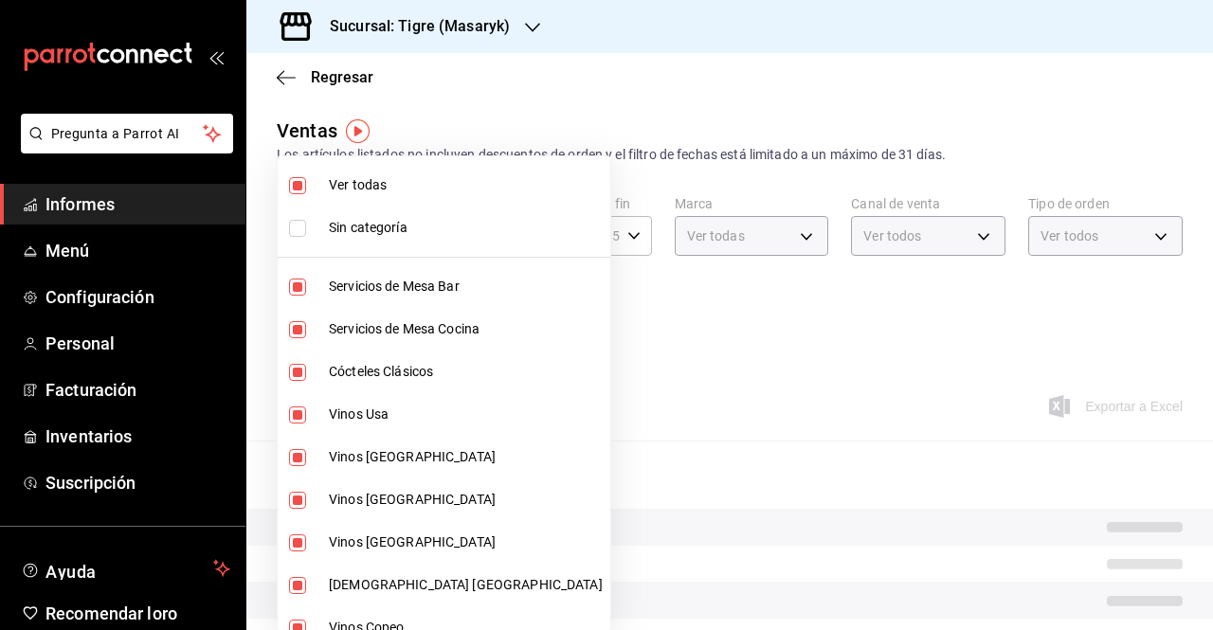
click at [529, 287] on div at bounding box center [606, 315] width 1213 height 630
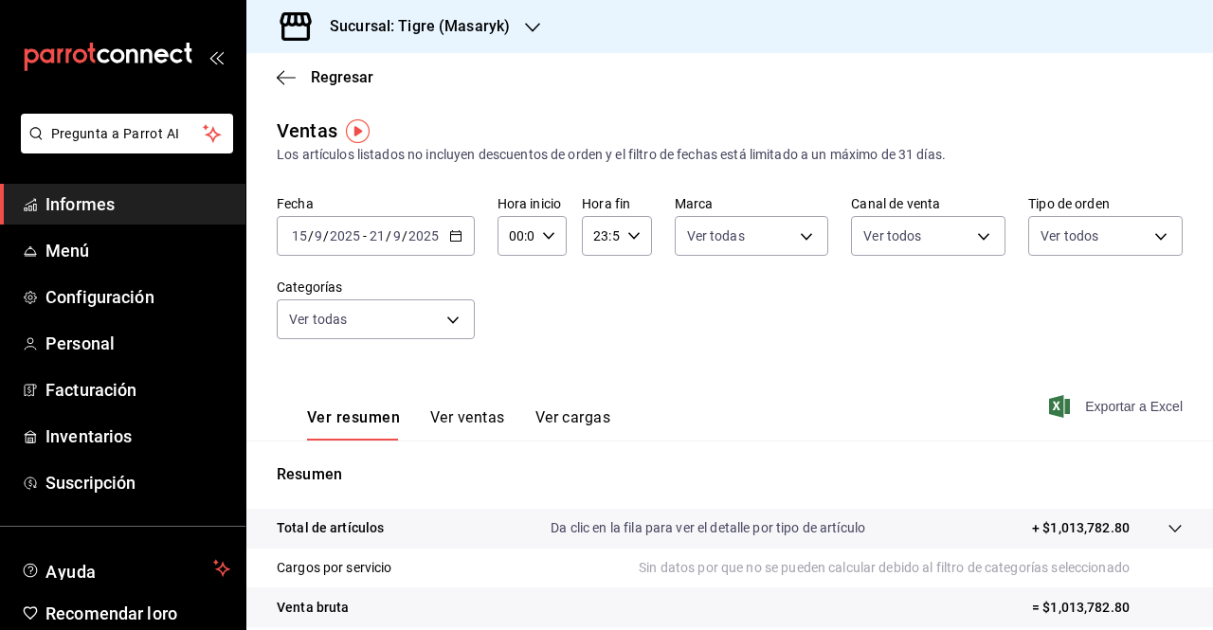
click at [1085, 412] on font "Exportar a Excel" at bounding box center [1134, 406] width 98 height 15
click at [1097, 401] on font "Exportar a Excel" at bounding box center [1134, 406] width 98 height 15
